Goal: Transaction & Acquisition: Purchase product/service

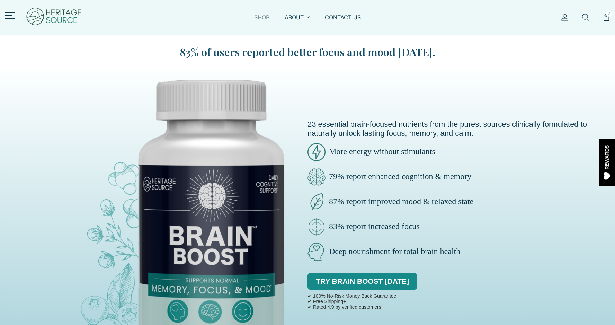
click at [262, 15] on link "SHOP" at bounding box center [261, 22] width 15 height 16
click at [258, 18] on link "SHOP" at bounding box center [261, 22] width 15 height 16
click at [262, 19] on link "SHOP" at bounding box center [261, 22] width 15 height 16
click at [8, 17] on link at bounding box center [11, 16] width 12 height 9
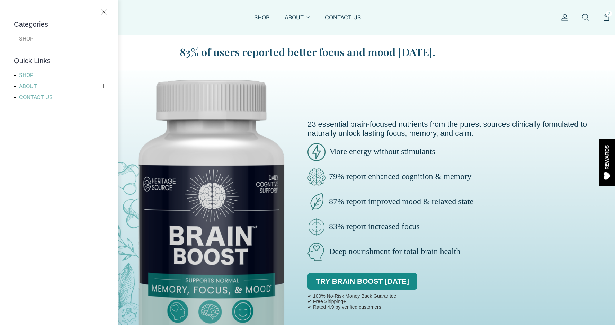
click at [26, 39] on link "SHOP" at bounding box center [28, 39] width 28 height 8
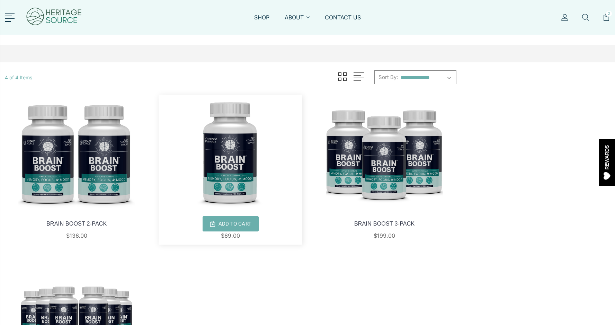
click at [241, 158] on img at bounding box center [230, 153] width 143 height 117
